Goal: Find specific page/section: Find specific page/section

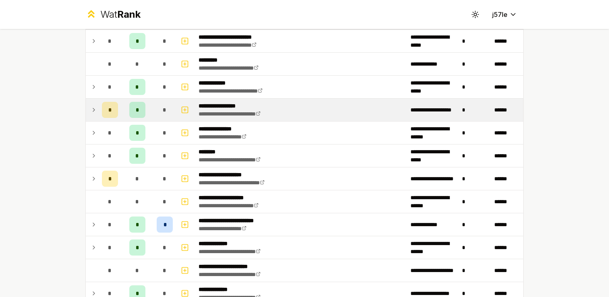
scroll to position [108, 0]
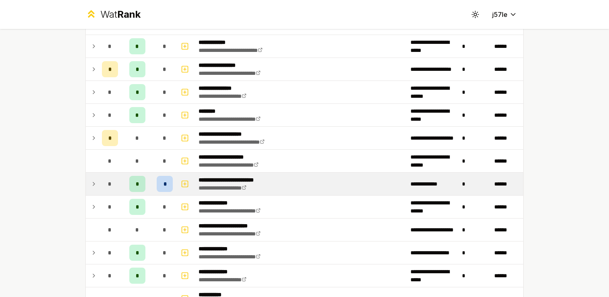
click at [93, 182] on icon at bounding box center [94, 184] width 6 height 10
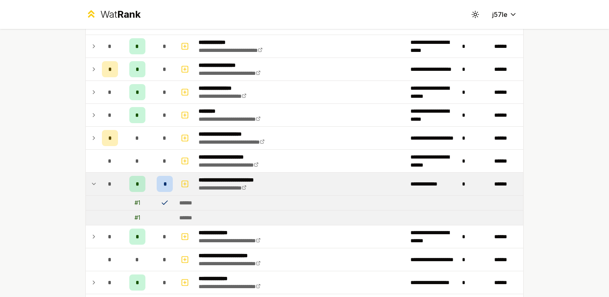
click at [93, 182] on icon at bounding box center [94, 184] width 6 height 10
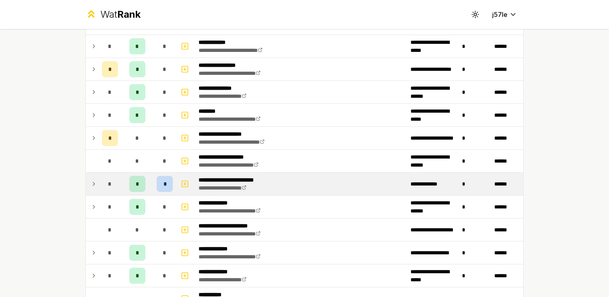
click at [93, 182] on icon at bounding box center [94, 184] width 6 height 10
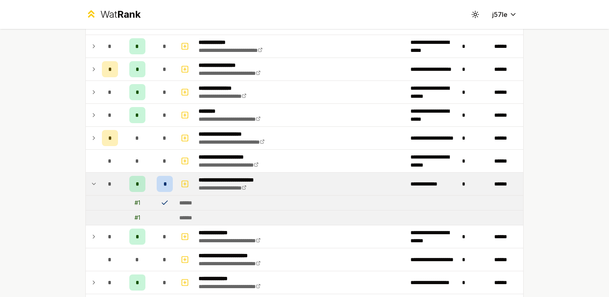
click at [161, 202] on icon at bounding box center [165, 203] width 8 height 8
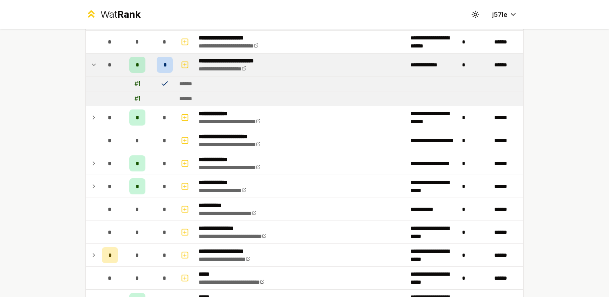
scroll to position [217, 0]
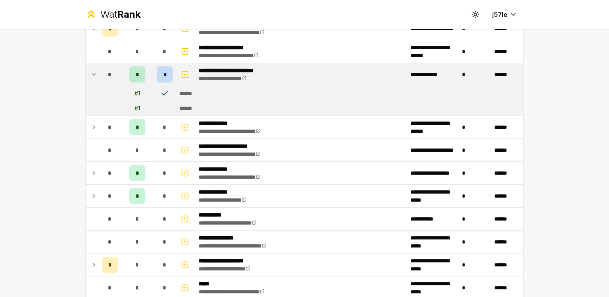
click at [184, 74] on icon "button" at bounding box center [185, 75] width 8 height 10
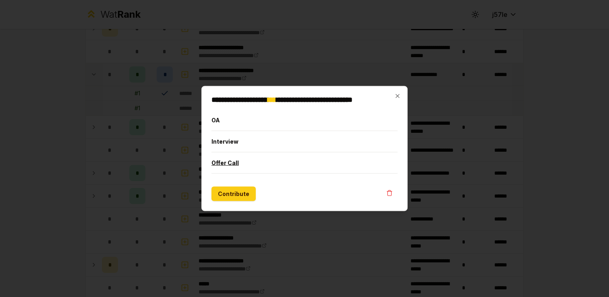
click at [241, 165] on button "Offer Call" at bounding box center [304, 163] width 186 height 21
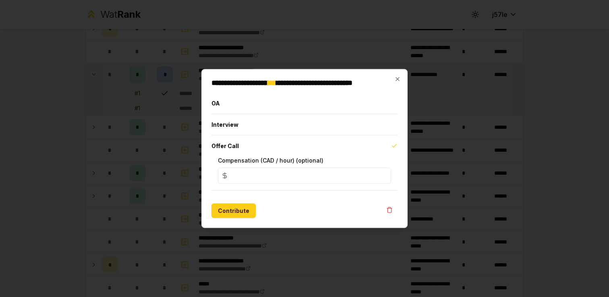
click at [297, 178] on input "*" at bounding box center [304, 176] width 173 height 16
click at [399, 81] on icon "button" at bounding box center [397, 79] width 6 height 6
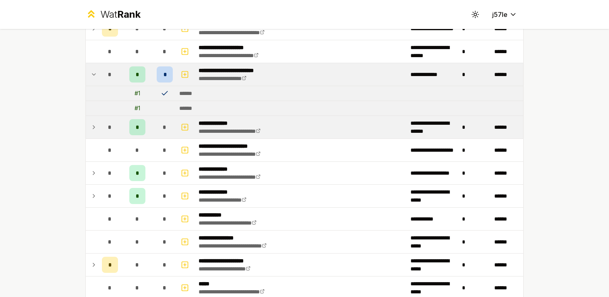
scroll to position [0, 0]
